Goal: Find specific page/section: Find specific page/section

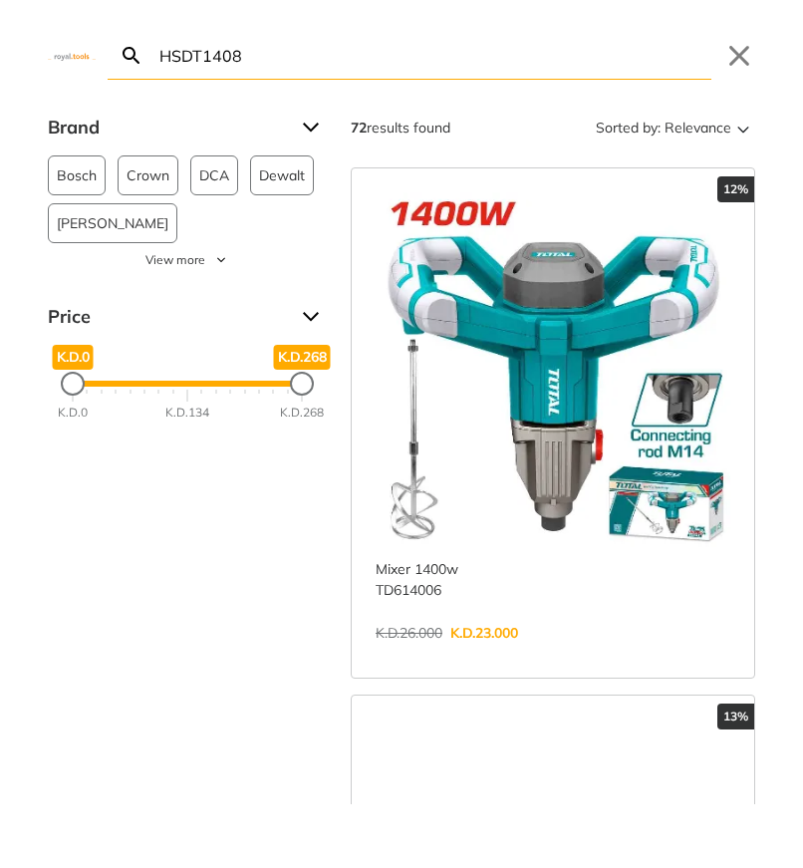
click at [263, 64] on input "HSDT1408" at bounding box center [433, 55] width 556 height 47
paste input "9"
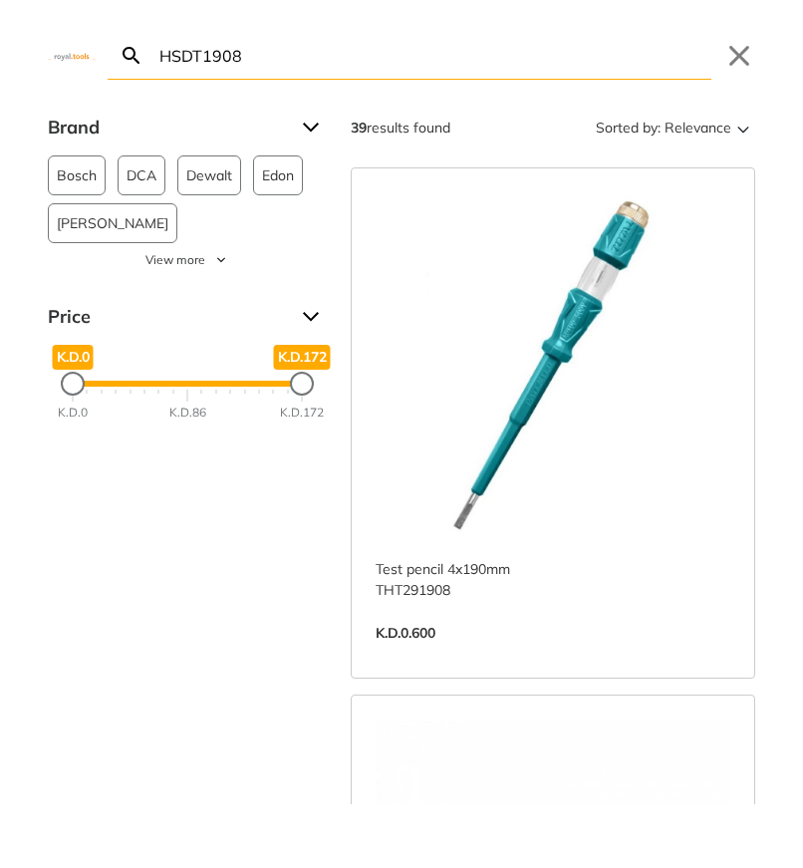
paste input "DM36002"
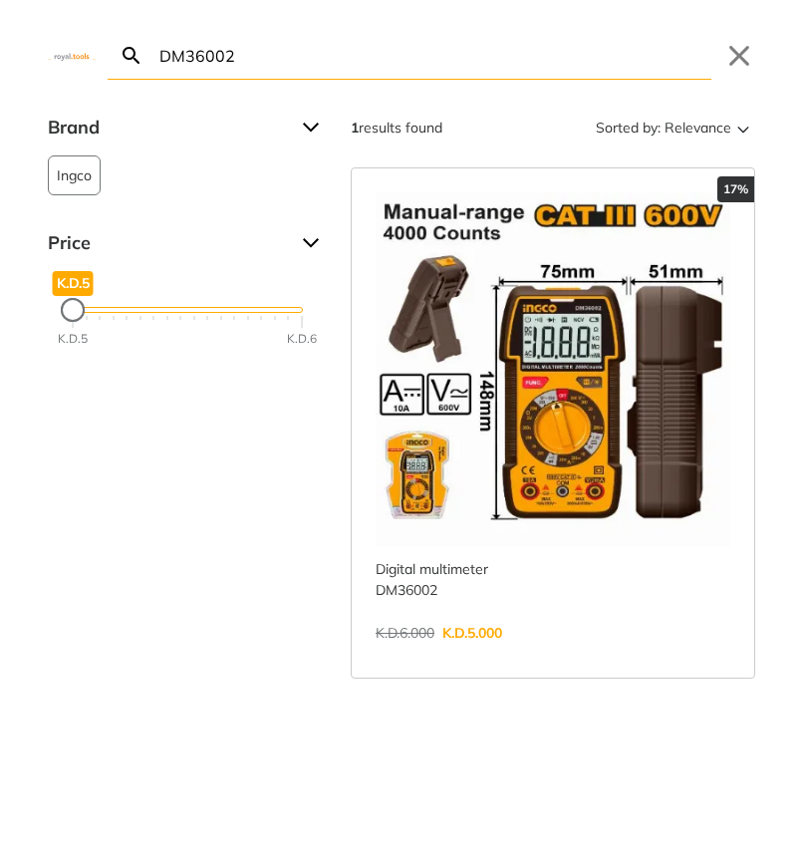
paste input "CM66001"
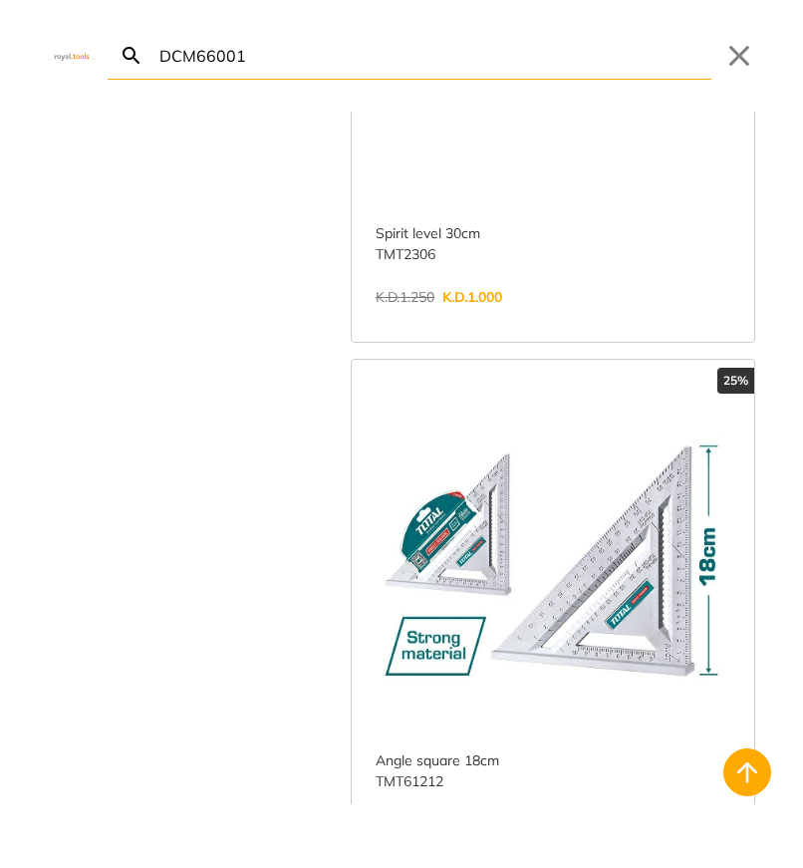
scroll to position [337, 0]
paste input "SSH02SB.4"
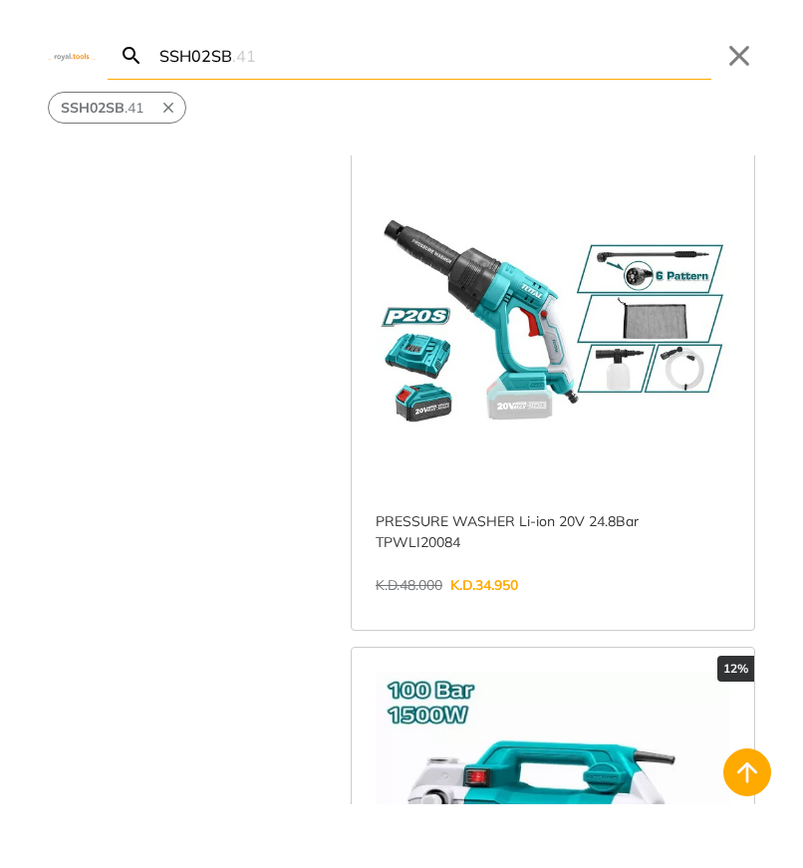
scroll to position [760, 0]
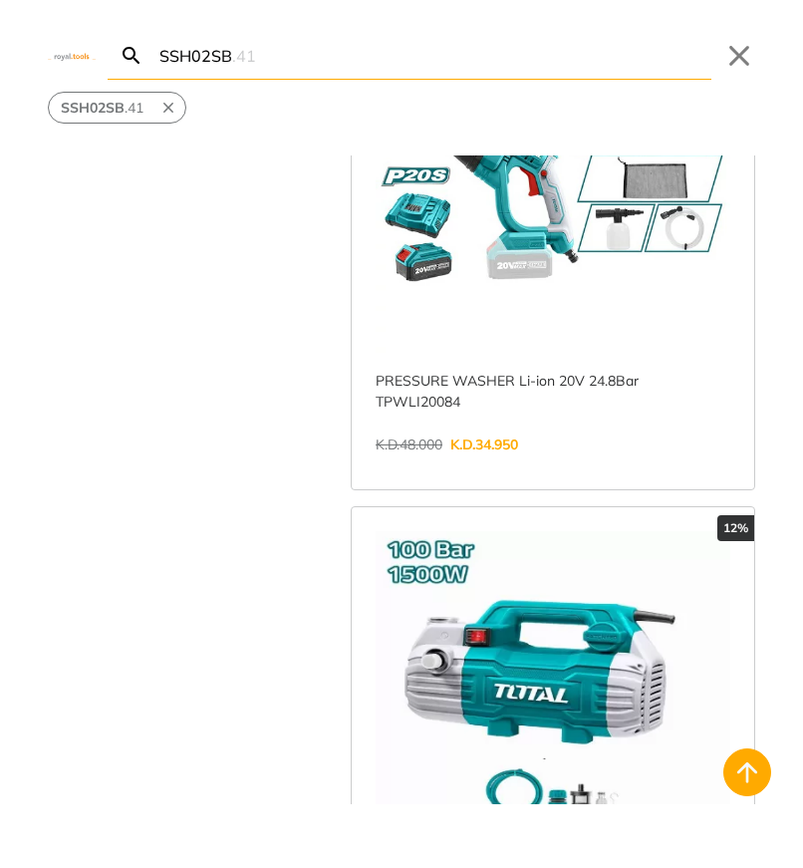
paste input "92L.40"
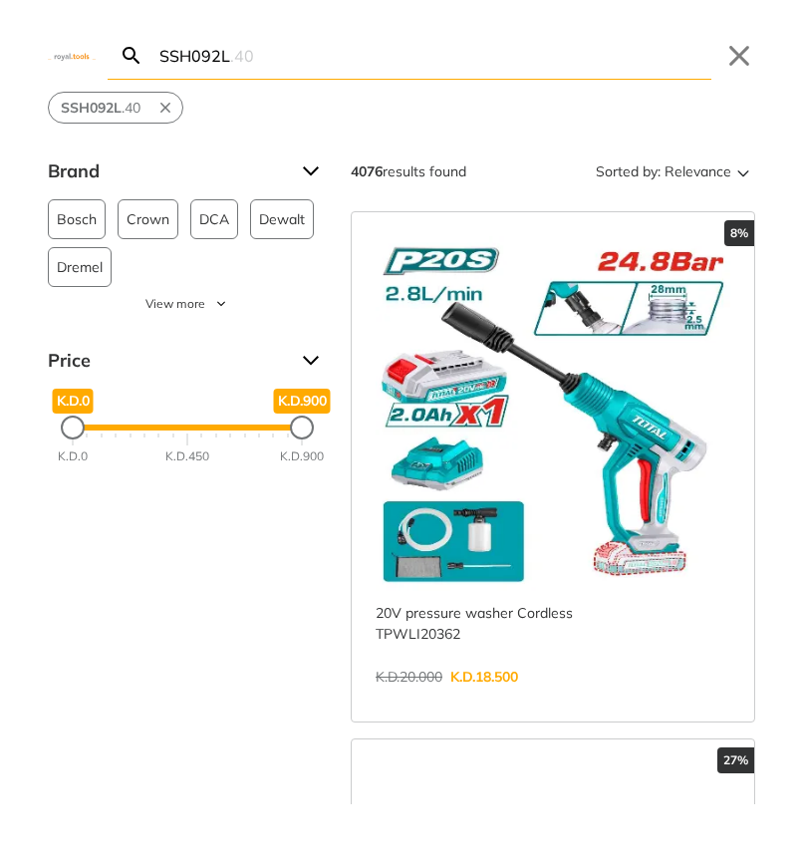
paste input "HSG06"
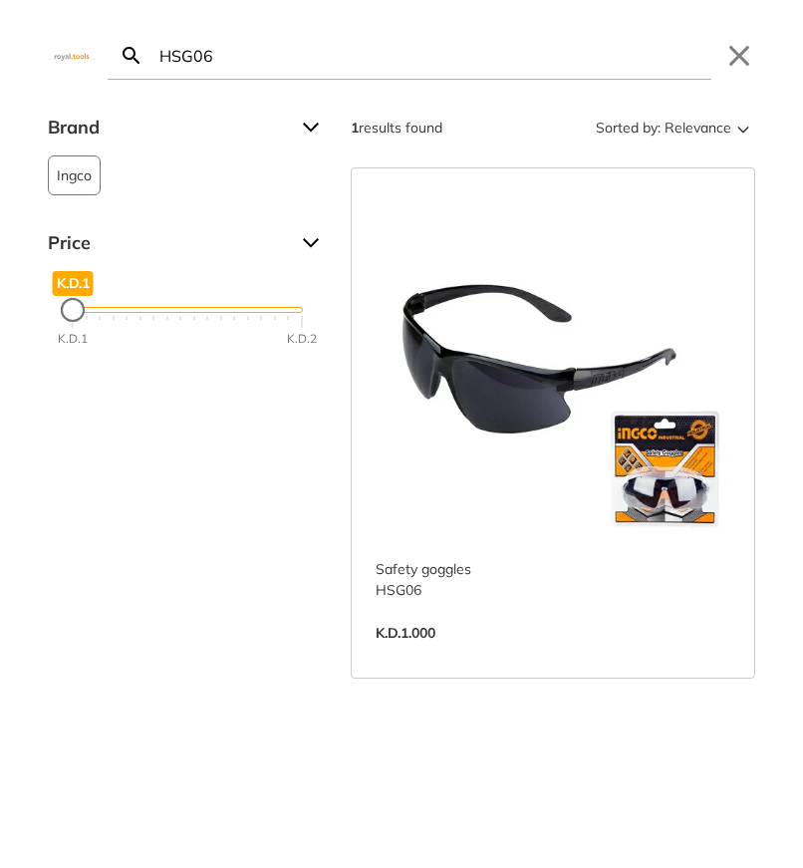
paste input "KC1001"
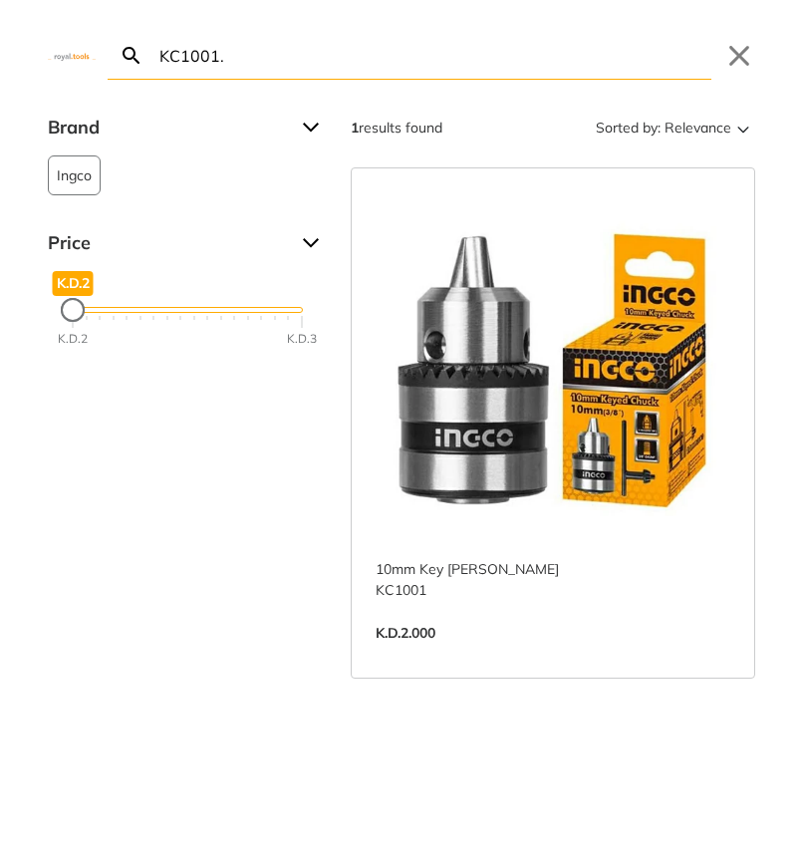
type input "KC1001."
